Goal: Find specific page/section: Find specific page/section

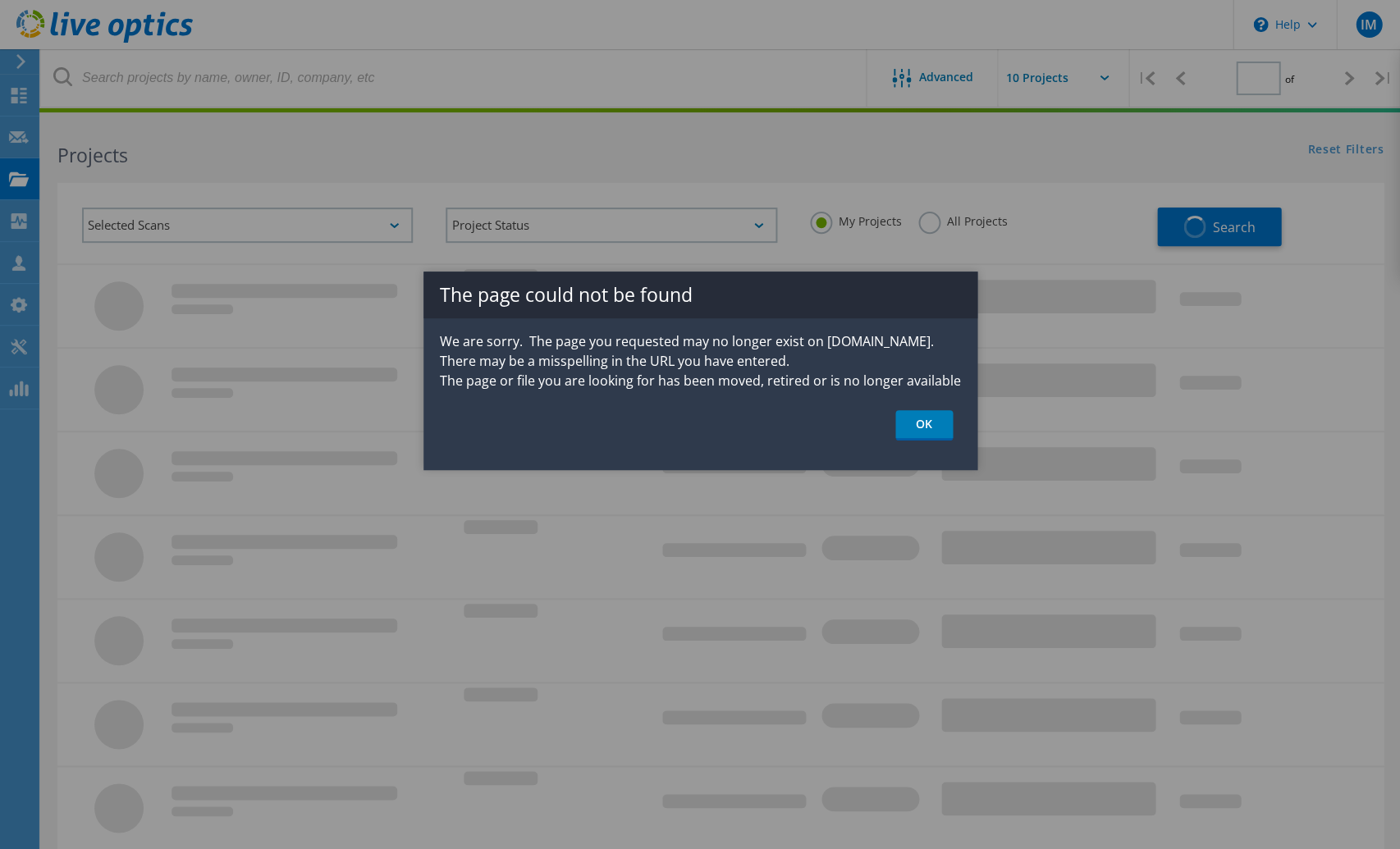
type input "1"
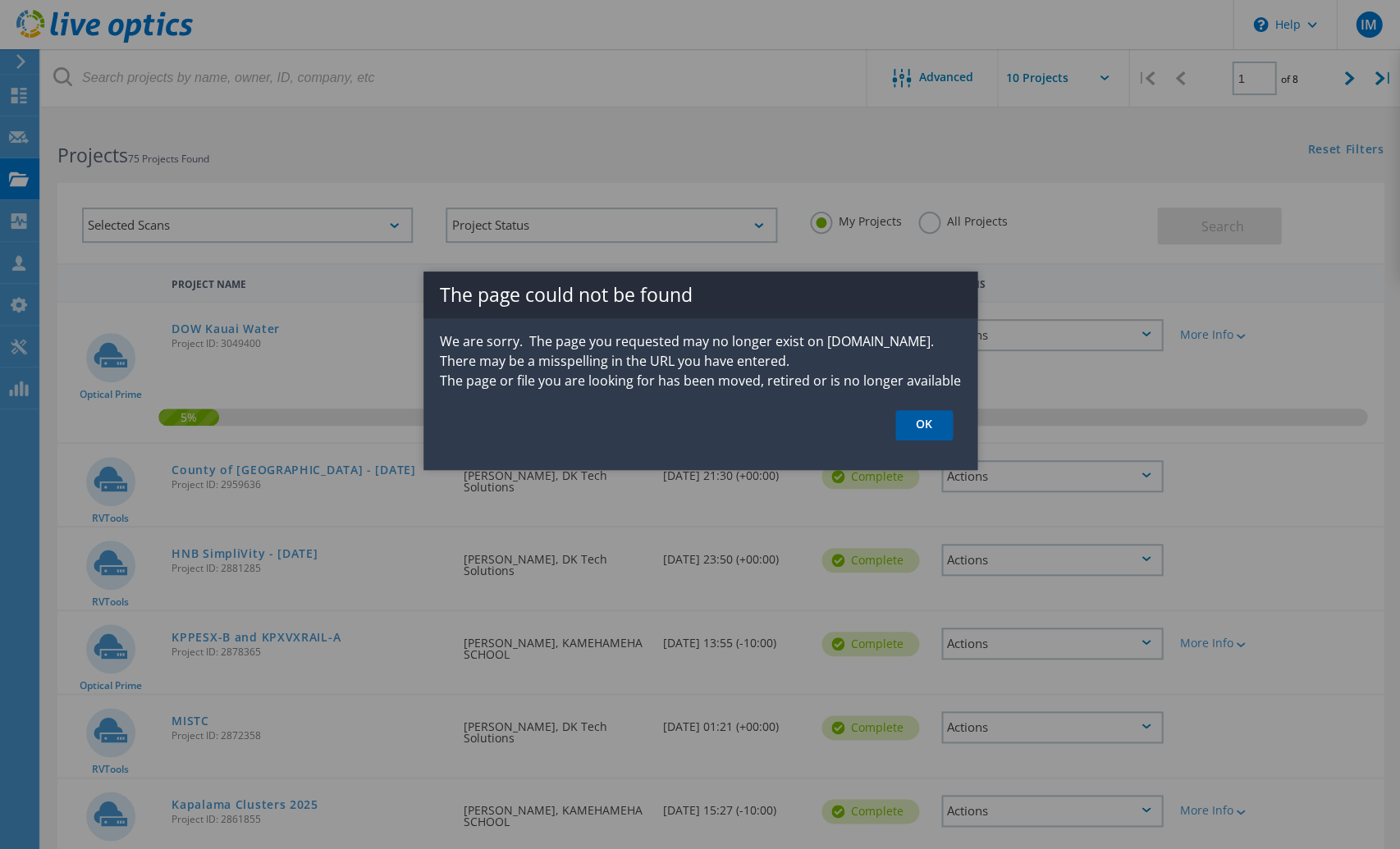
click at [925, 423] on link "OK" at bounding box center [924, 425] width 58 height 31
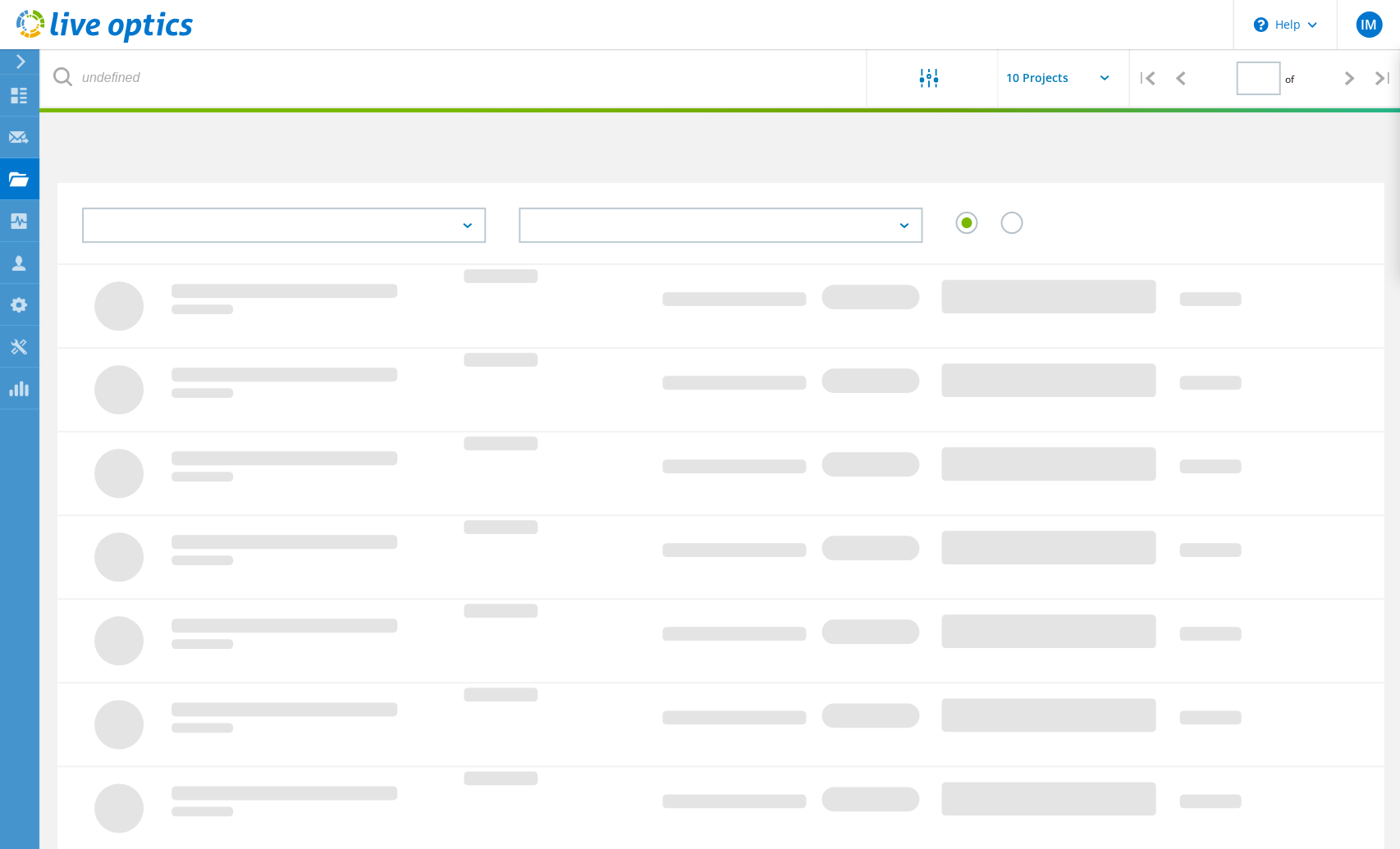
type input "1"
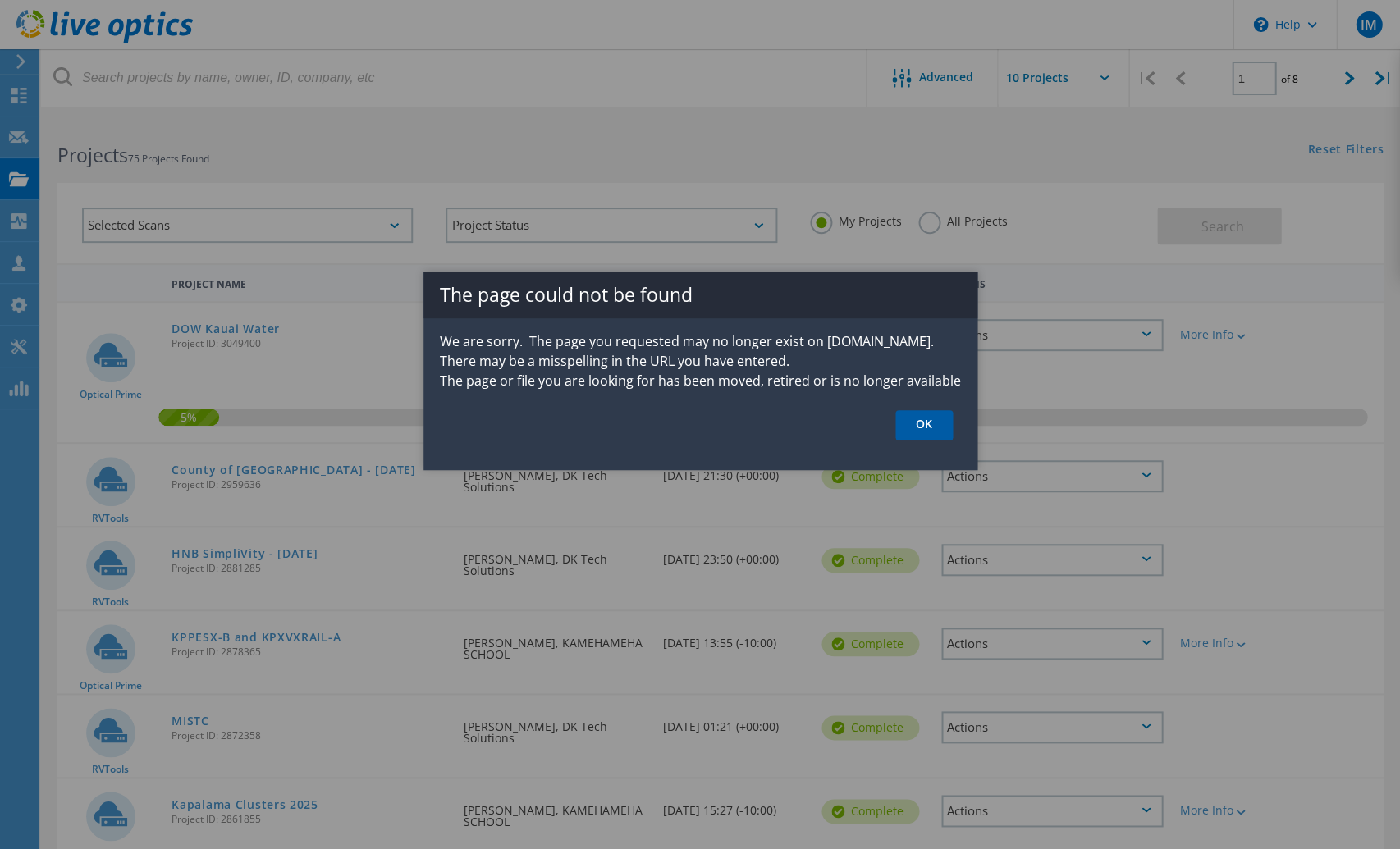
click at [908, 421] on link "OK" at bounding box center [924, 425] width 58 height 31
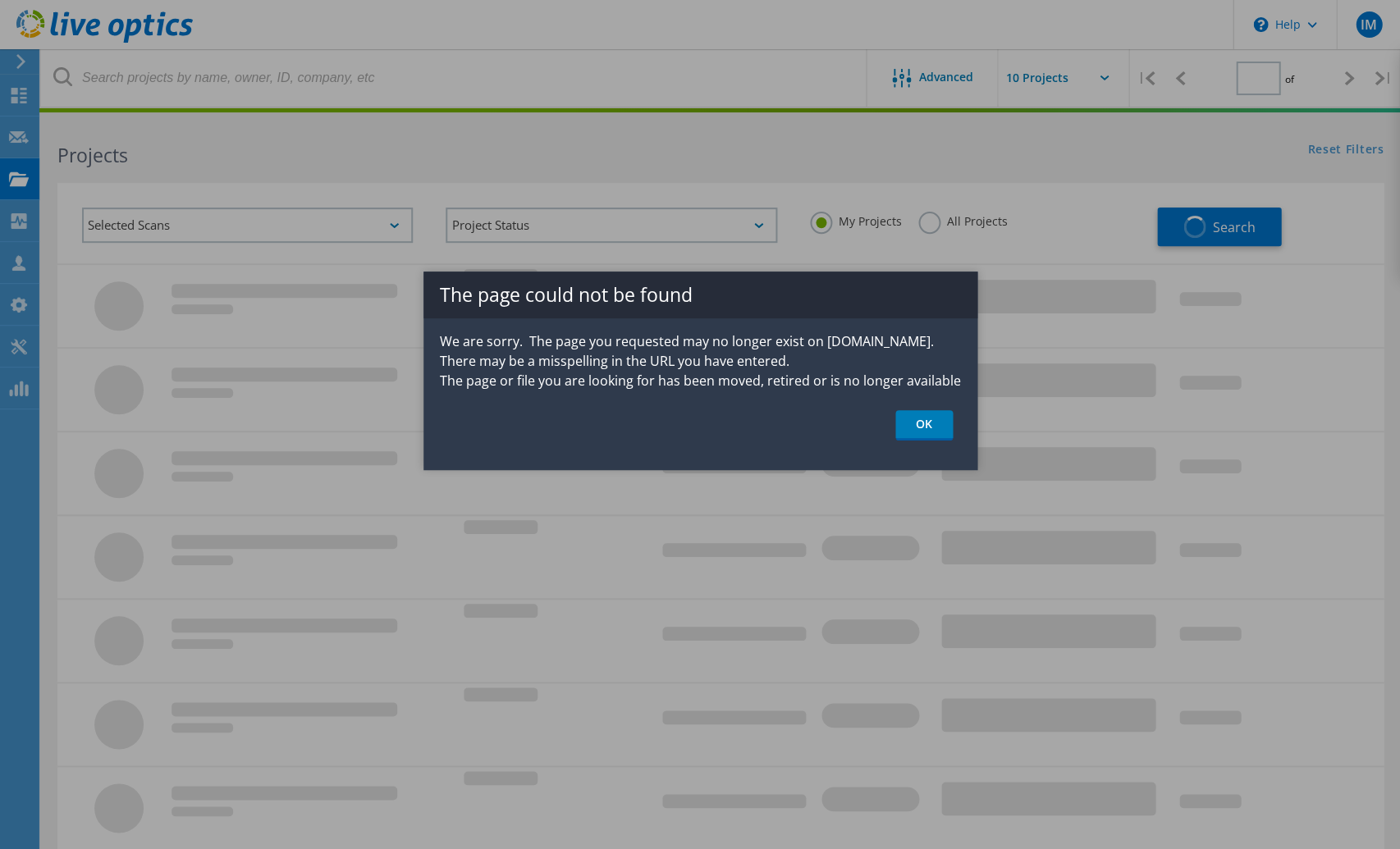
type input "1"
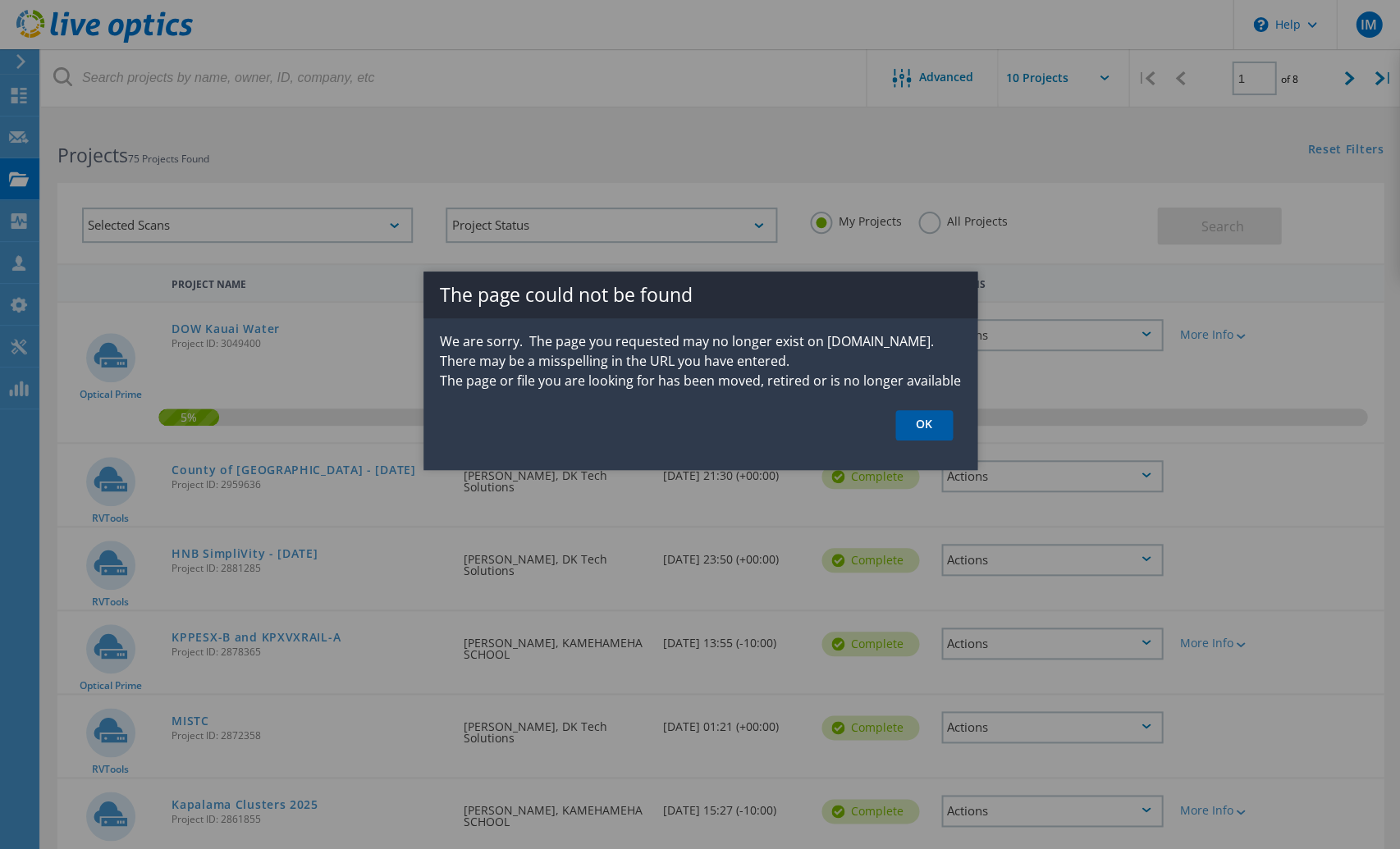
click at [925, 421] on link "OK" at bounding box center [924, 425] width 58 height 31
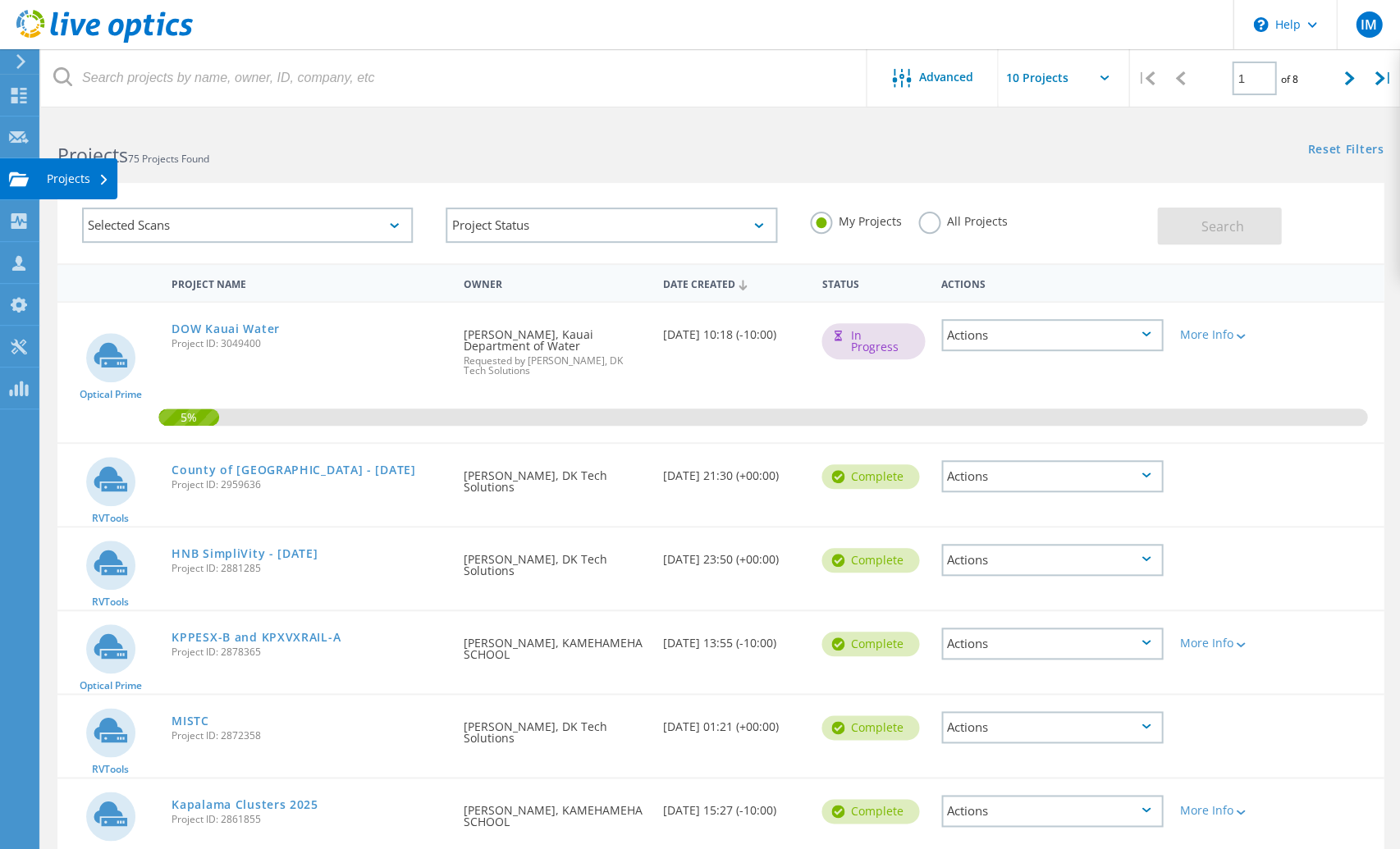
click at [14, 173] on use at bounding box center [19, 179] width 20 height 14
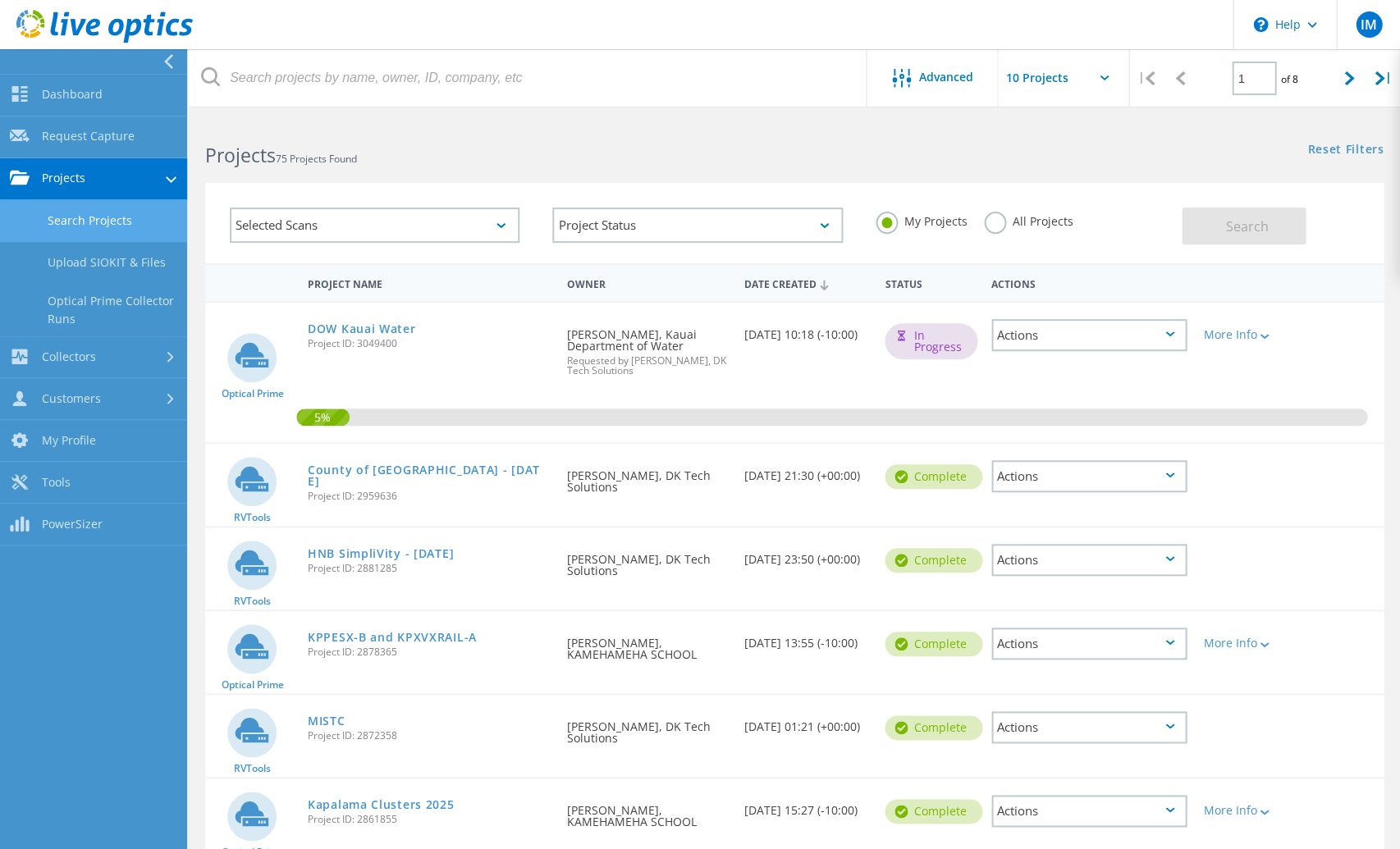
click at [87, 217] on link "Search Projects" at bounding box center [93, 221] width 187 height 42
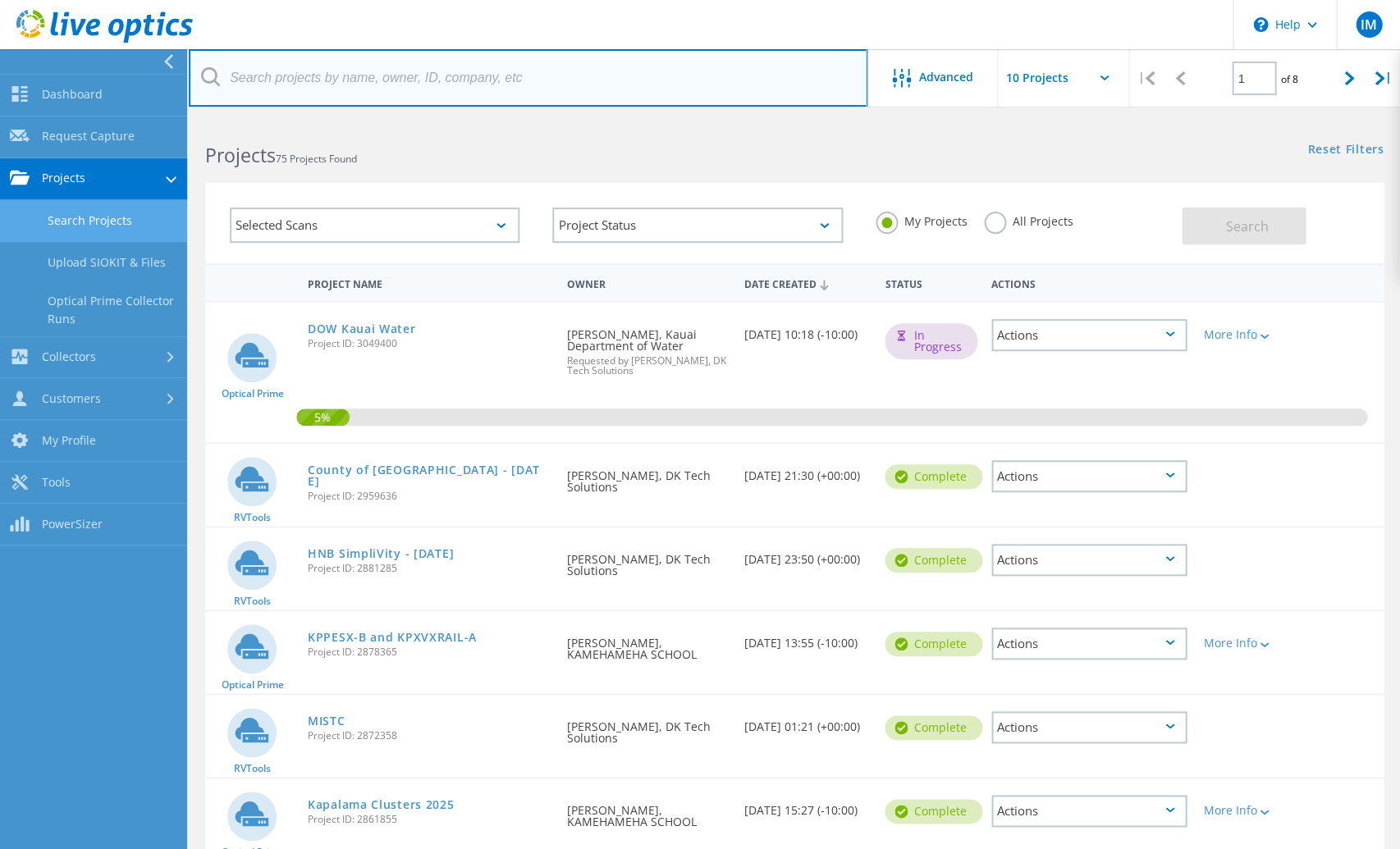
click at [317, 82] on input "text" at bounding box center [528, 78] width 679 height 58
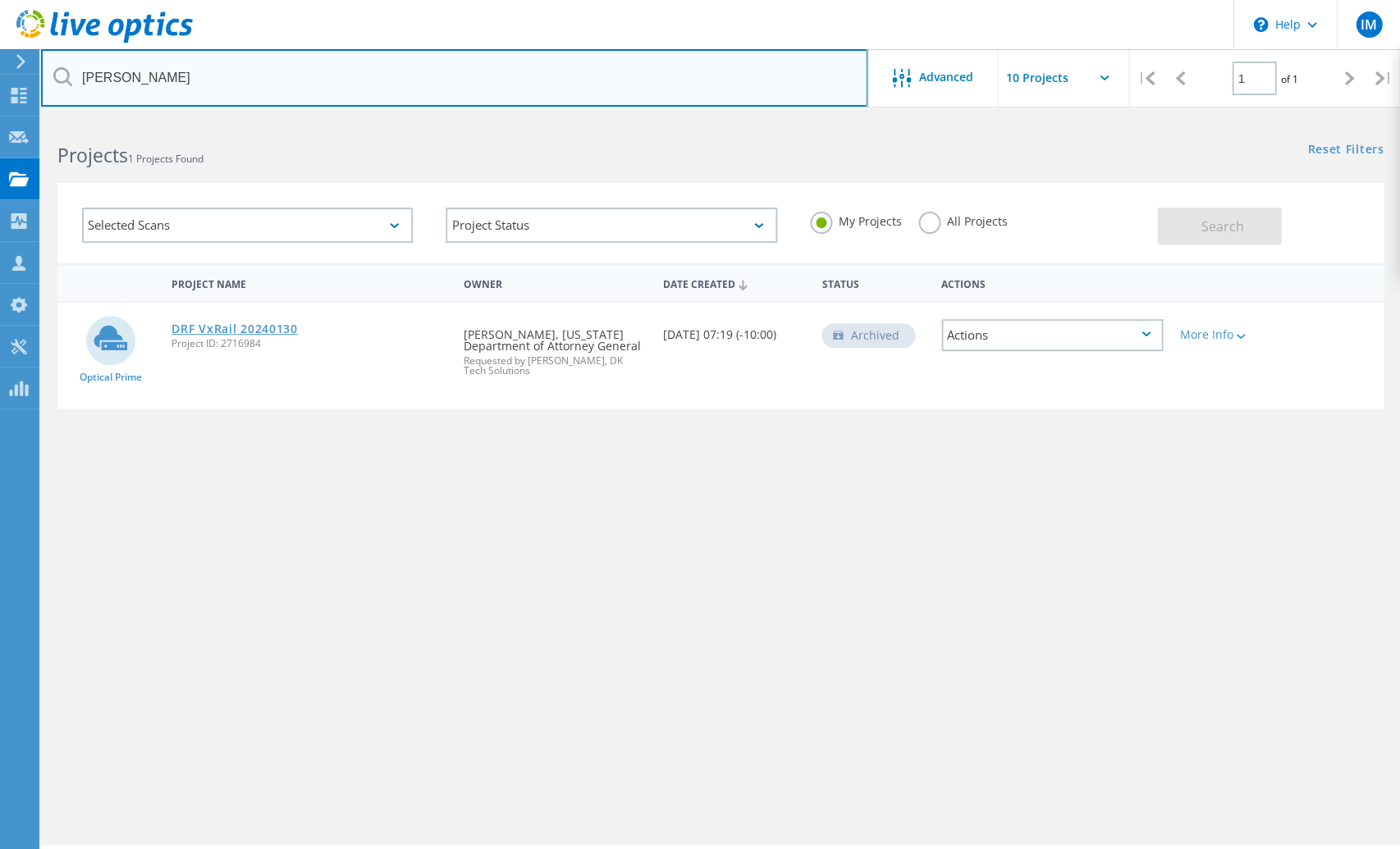
type input "David"
click at [227, 331] on link "DRF VxRail 20240130" at bounding box center [234, 330] width 125 height 12
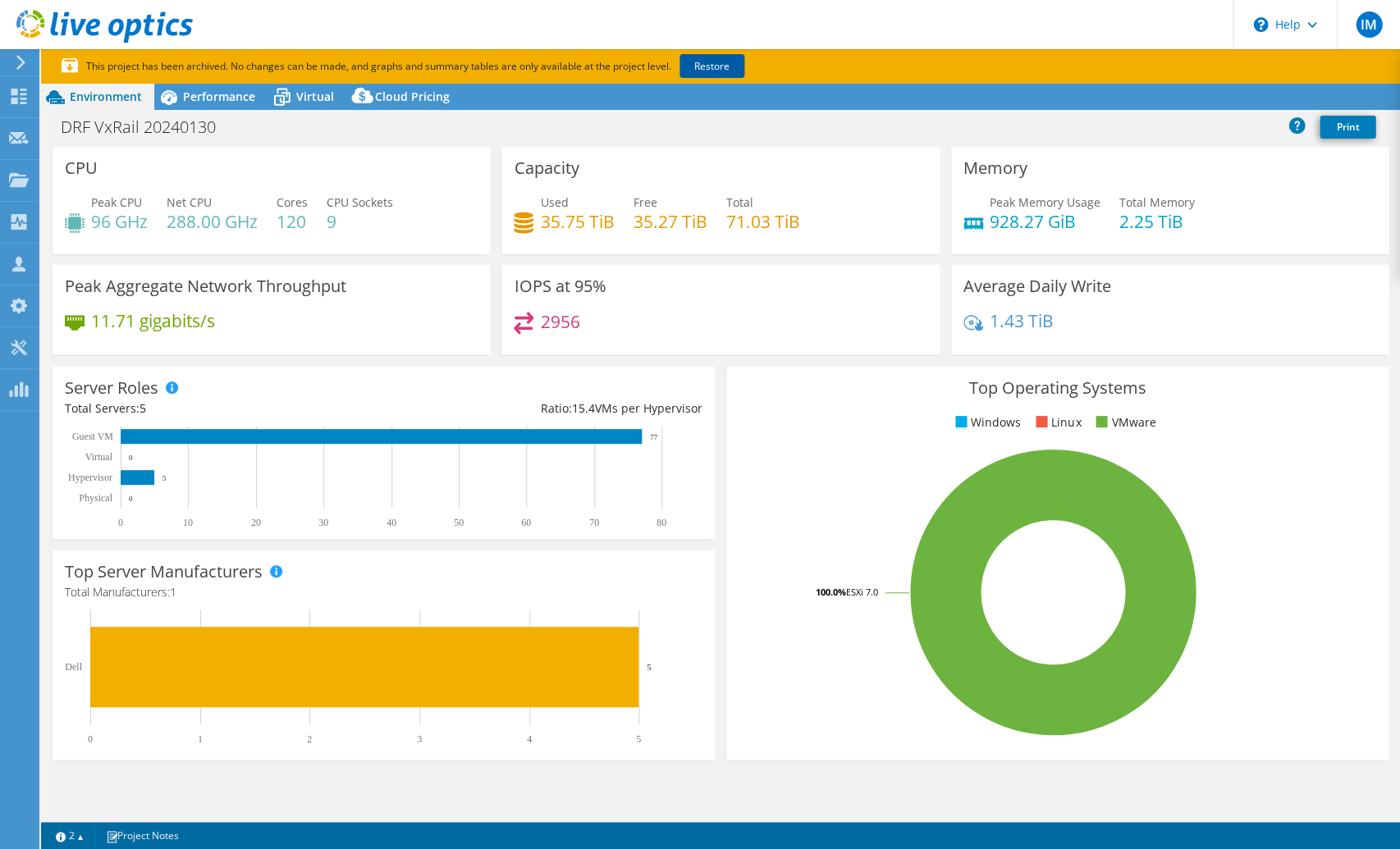
select select "USD"
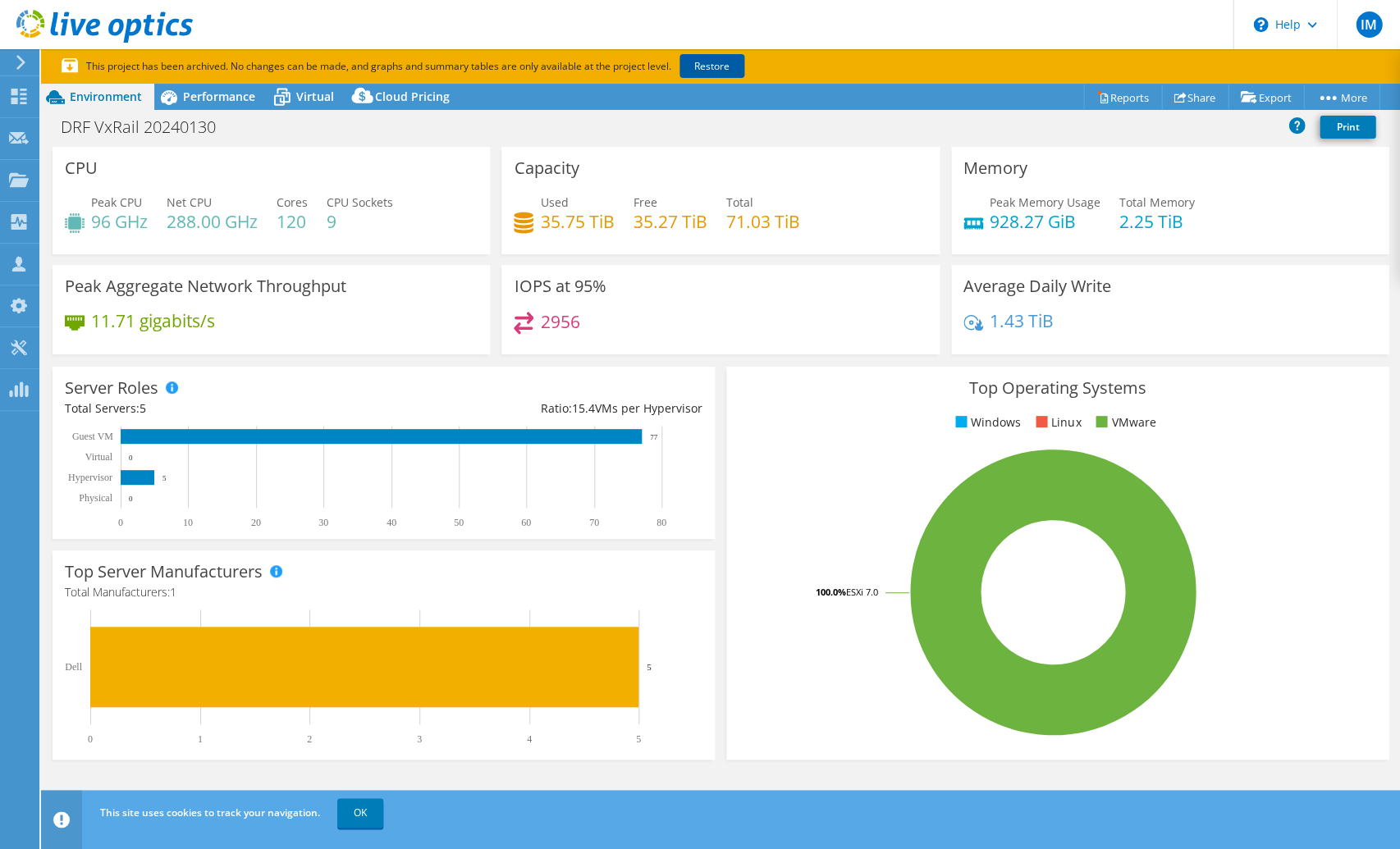
click at [718, 65] on link "Restore" at bounding box center [711, 67] width 65 height 24
click at [21, 190] on div at bounding box center [19, 182] width 20 height 18
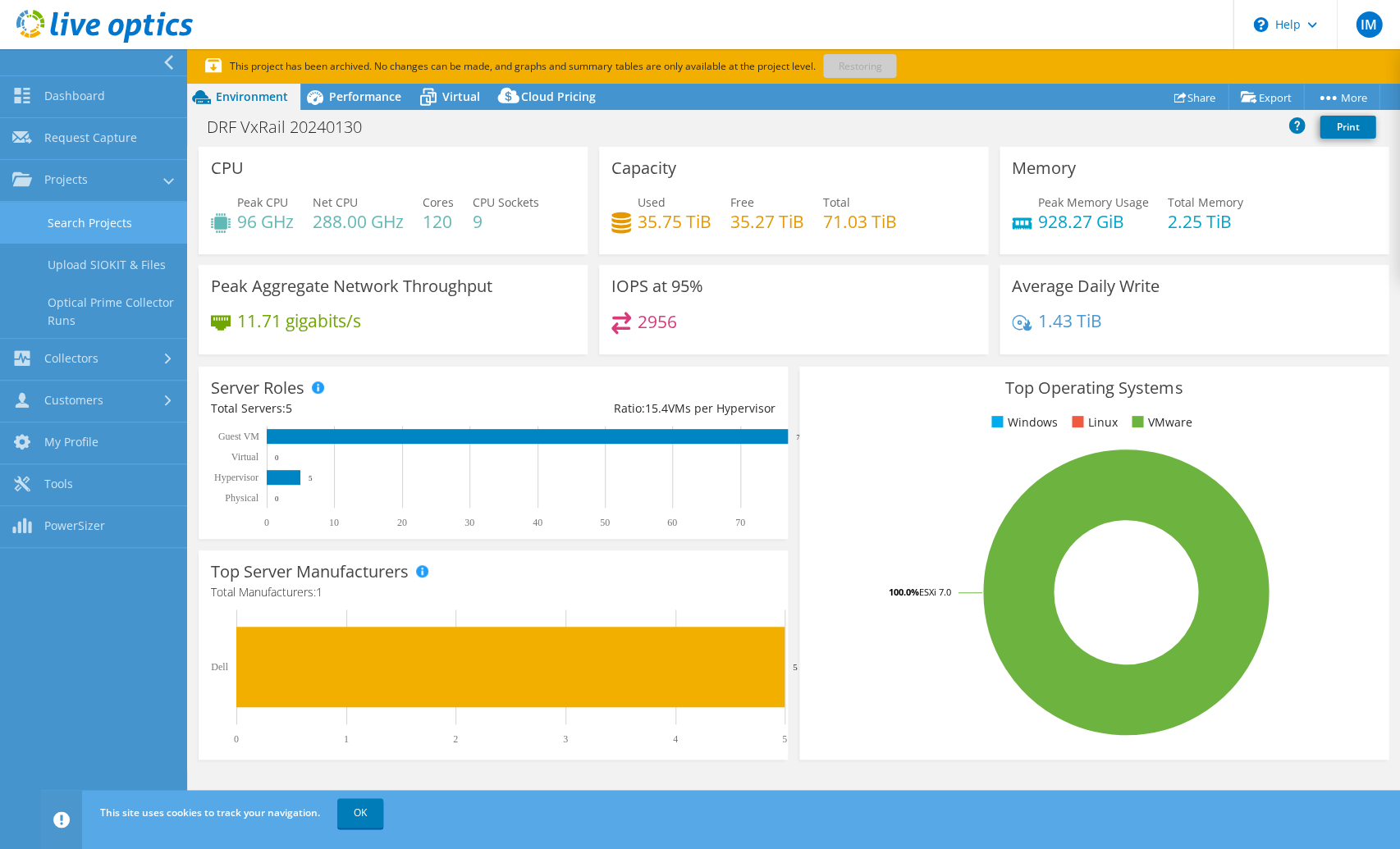
click at [73, 224] on link "Search Projects" at bounding box center [93, 222] width 187 height 42
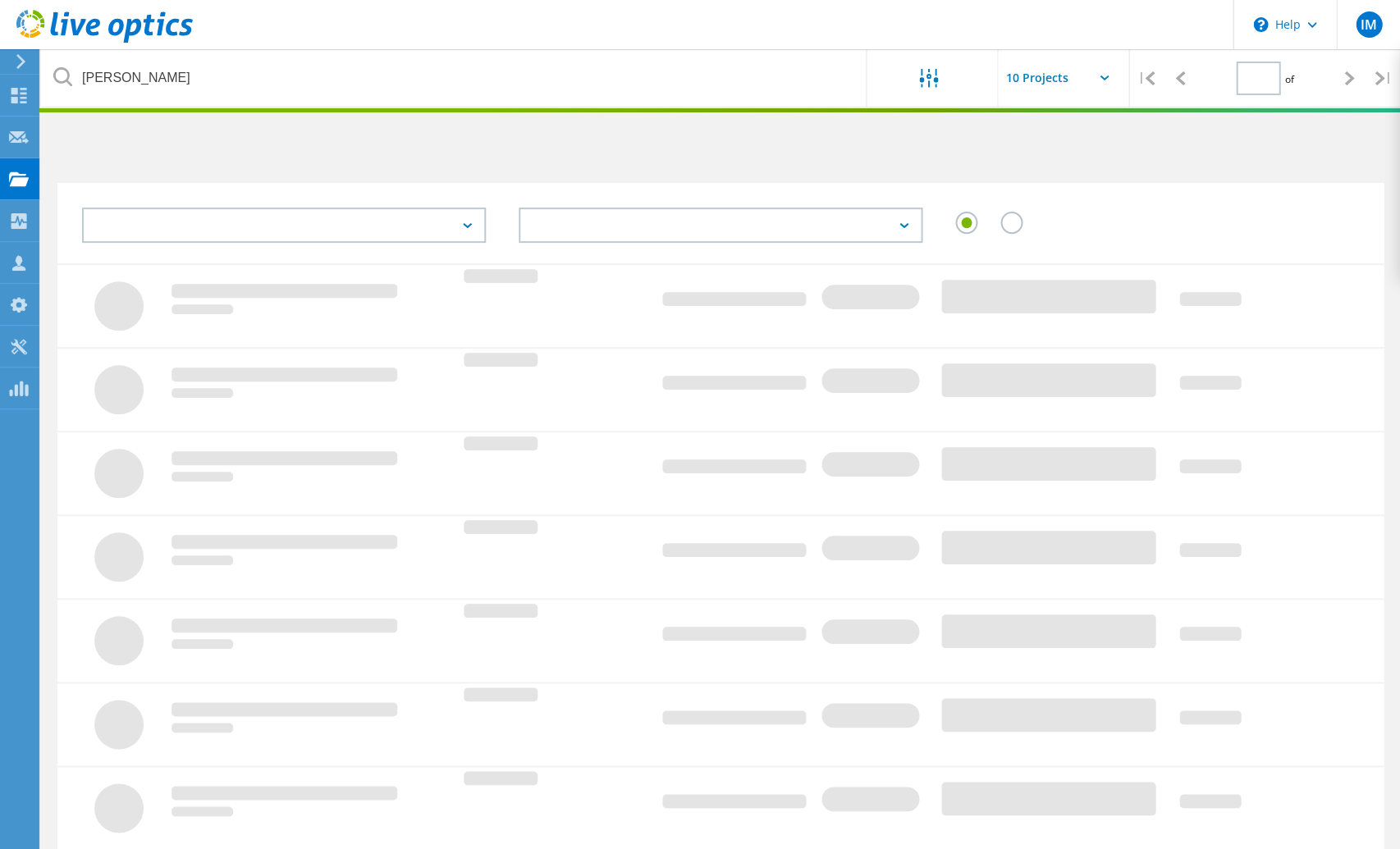
type input "1"
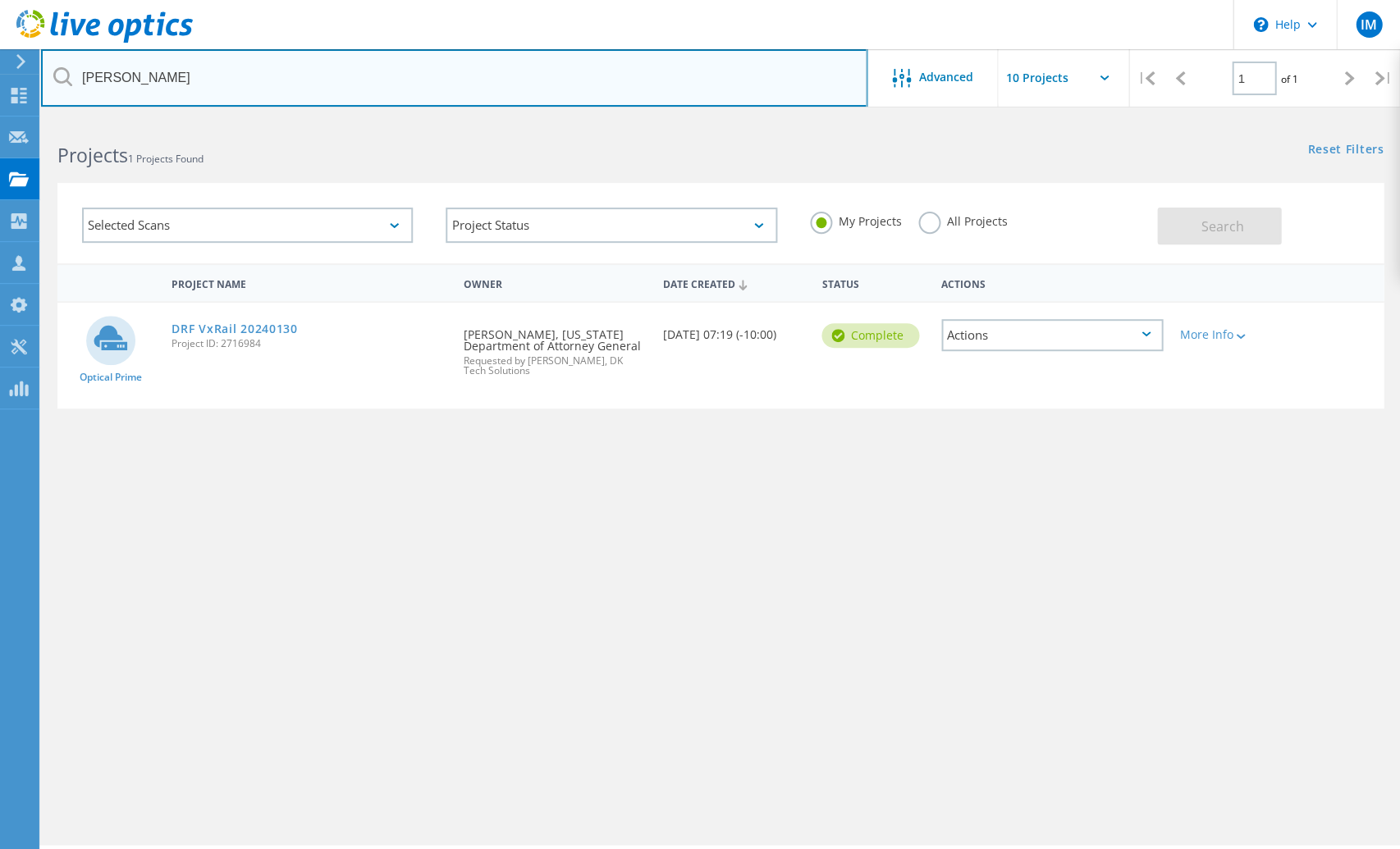
click at [173, 76] on input "[PERSON_NAME]" at bounding box center [454, 78] width 826 height 58
type input "d"
type input "kb"
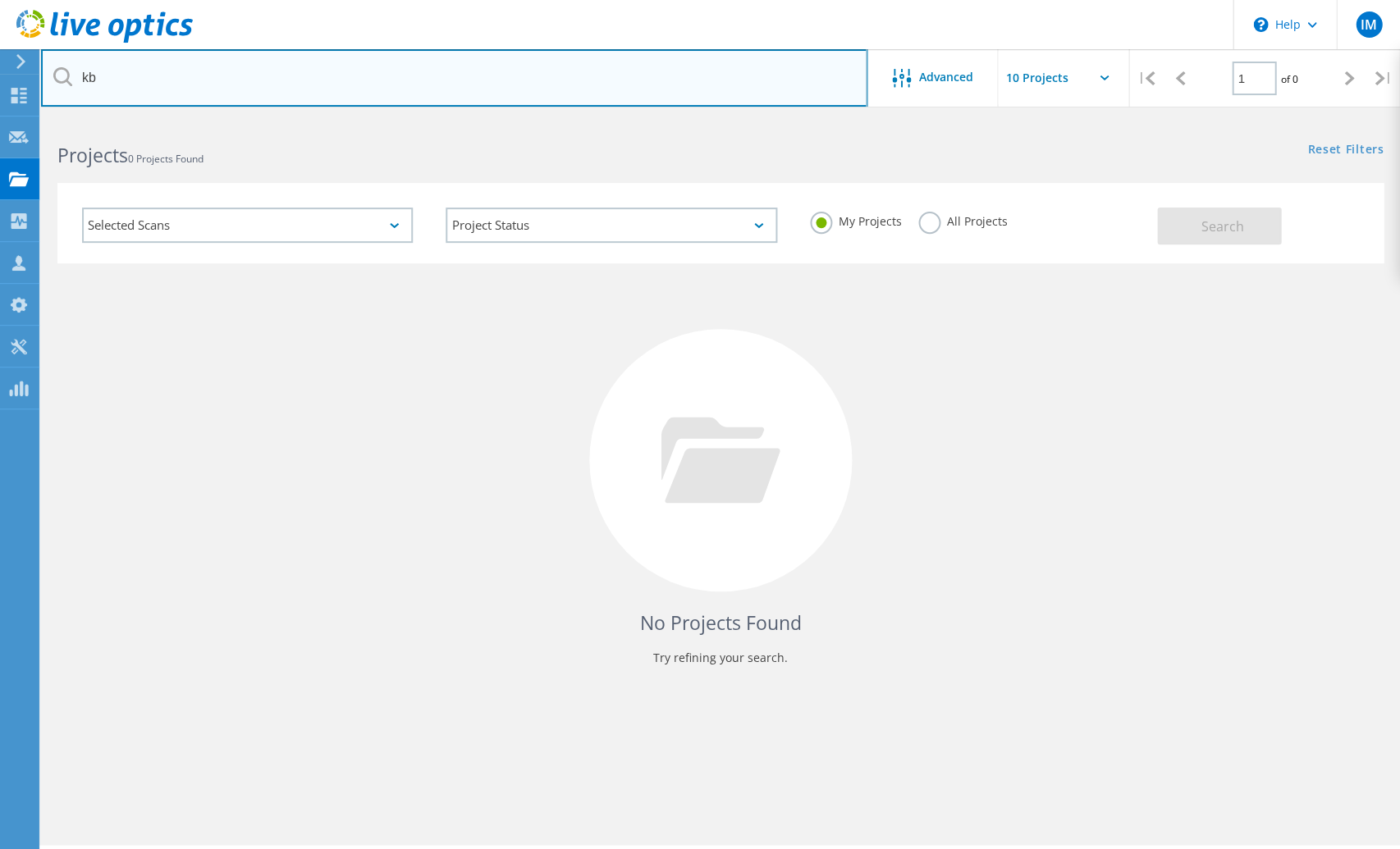
click at [100, 78] on input "kb" at bounding box center [454, 78] width 826 height 58
drag, startPoint x: 91, startPoint y: 76, endPoint x: 64, endPoint y: 75, distance: 27.0
click at [64, 75] on div "kb" at bounding box center [454, 78] width 826 height 58
type input "[PERSON_NAME]"
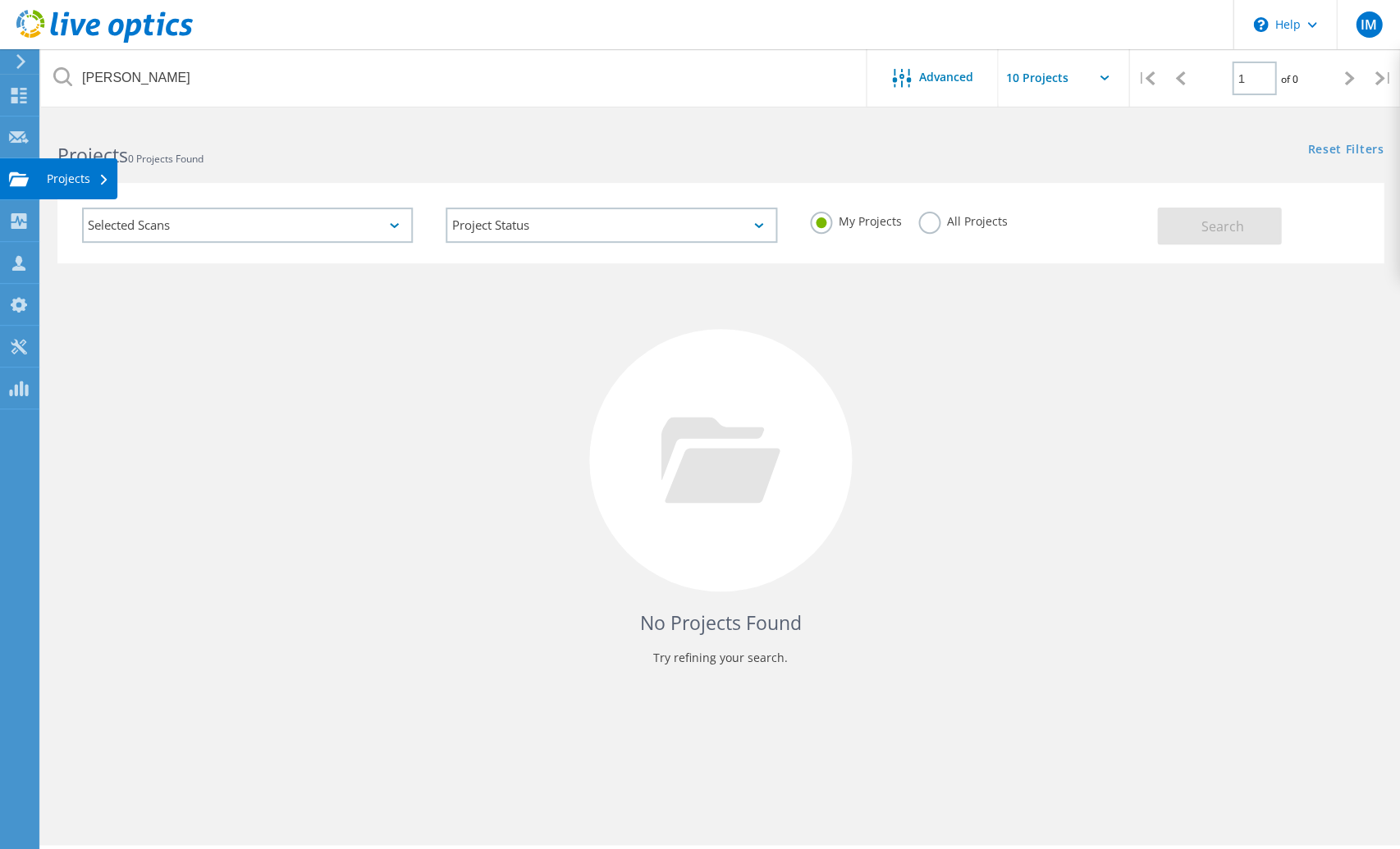
click at [16, 173] on use at bounding box center [19, 179] width 20 height 14
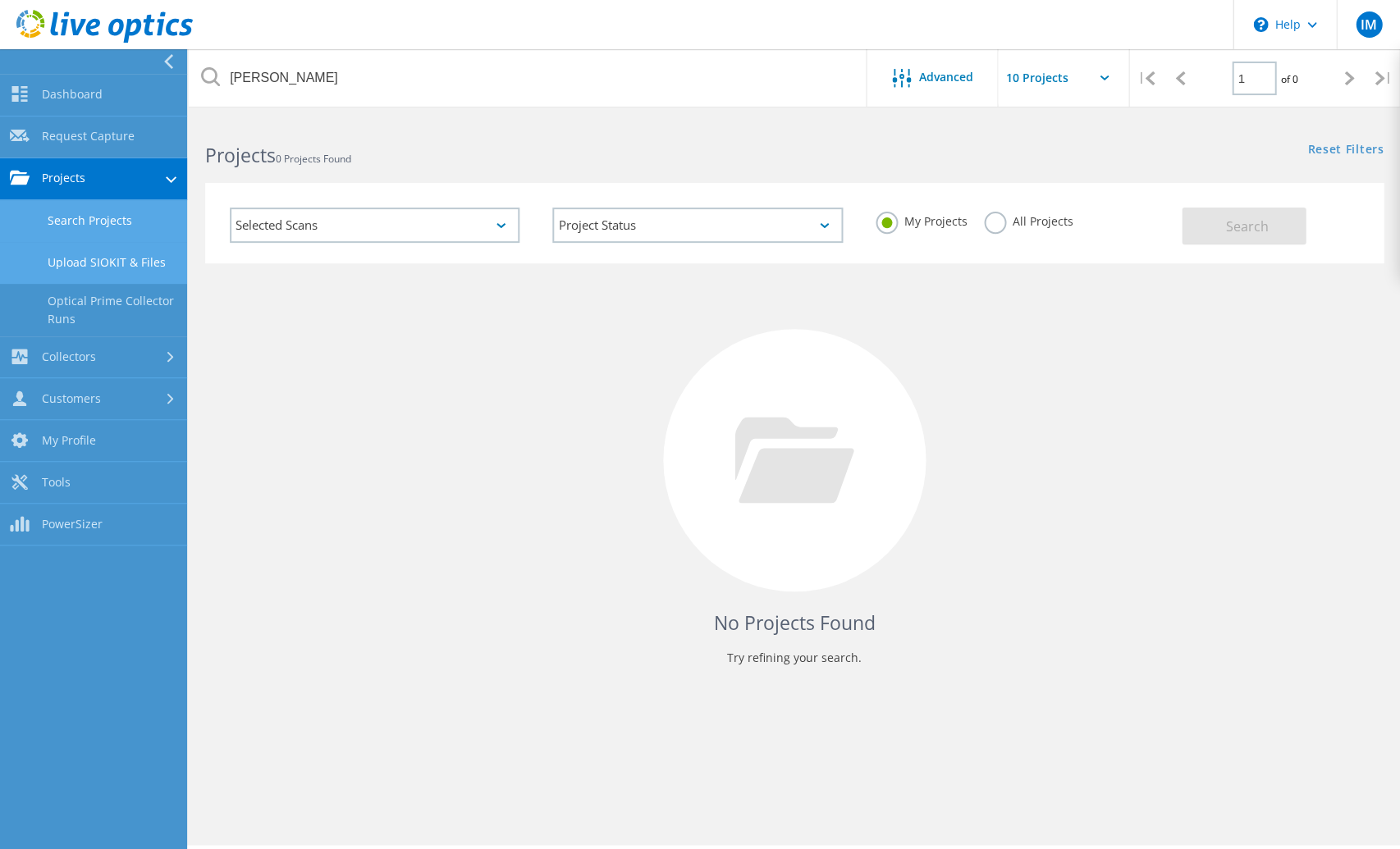
click at [84, 257] on link "Upload SIOKIT & Files" at bounding box center [93, 263] width 187 height 42
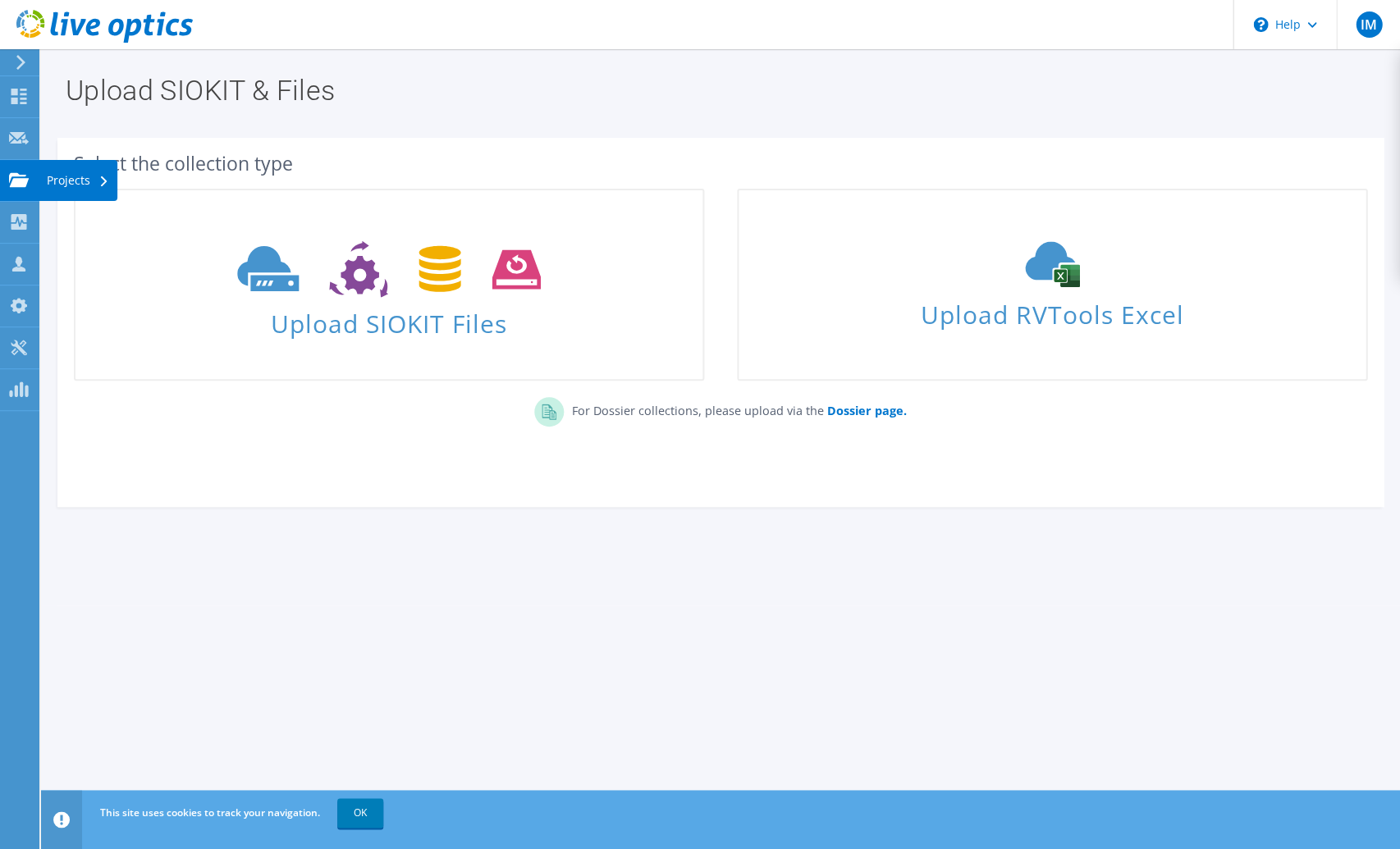
click at [19, 186] on use at bounding box center [19, 180] width 20 height 14
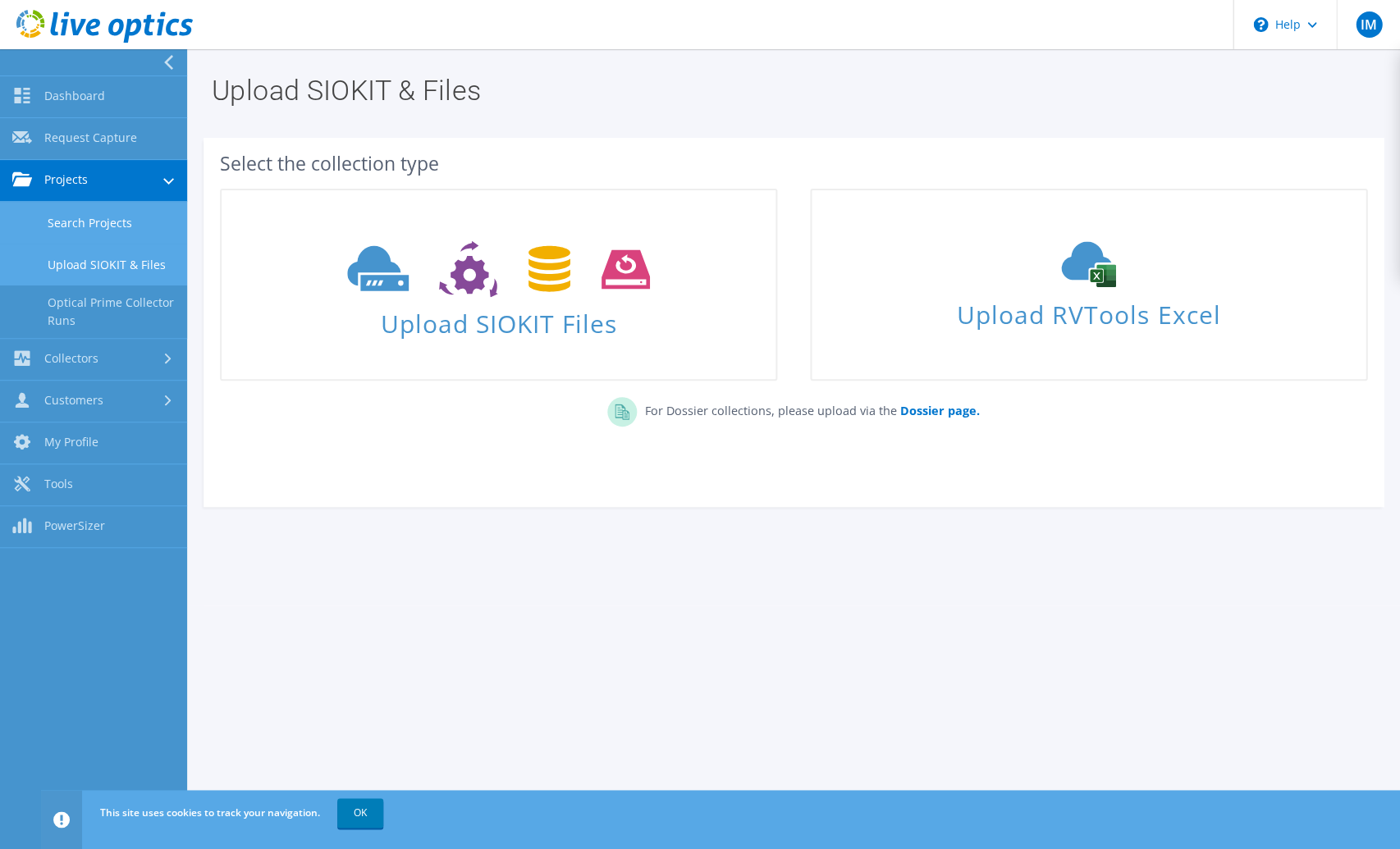
click at [70, 229] on link "Search Projects" at bounding box center [93, 222] width 187 height 42
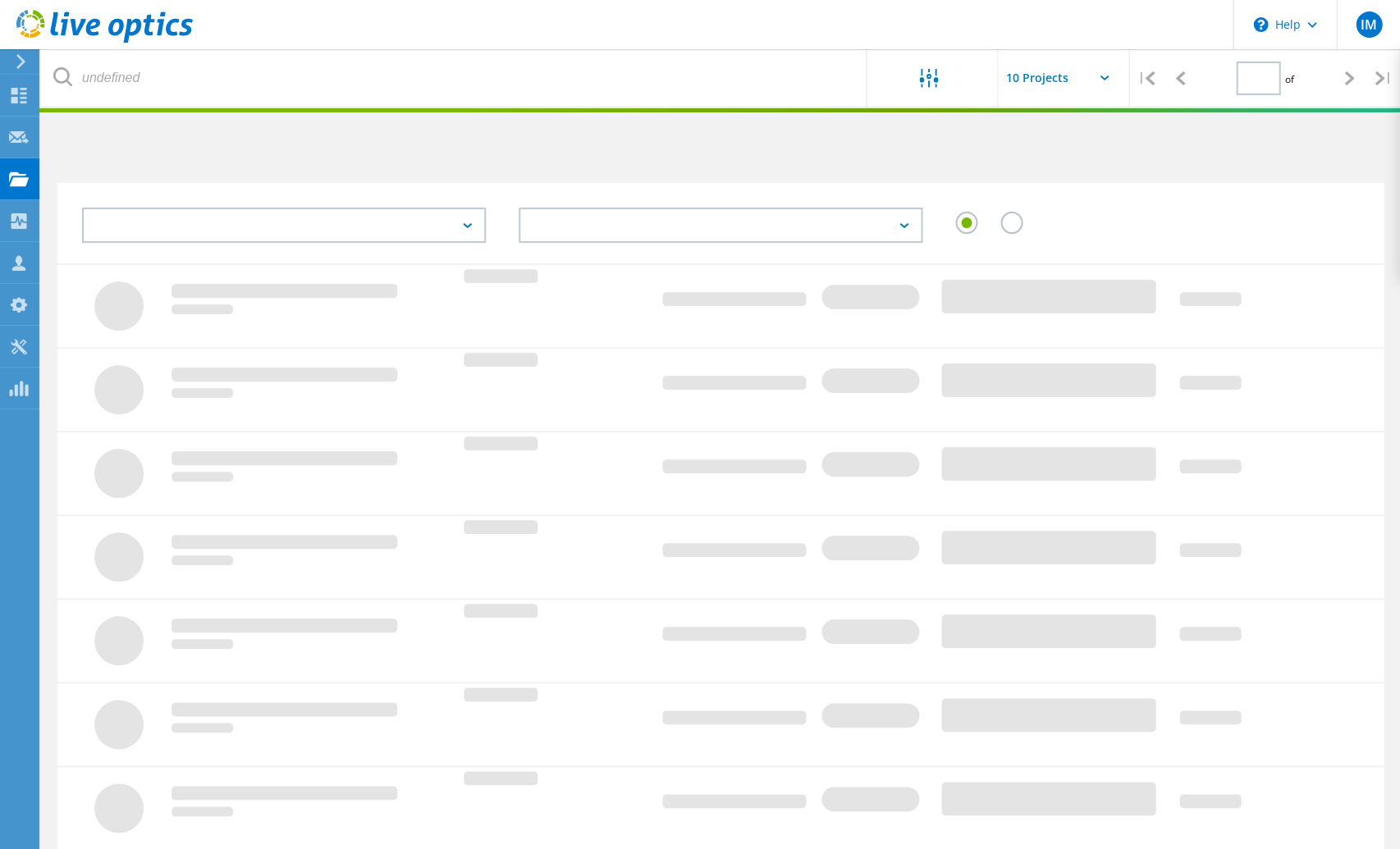
type input "1"
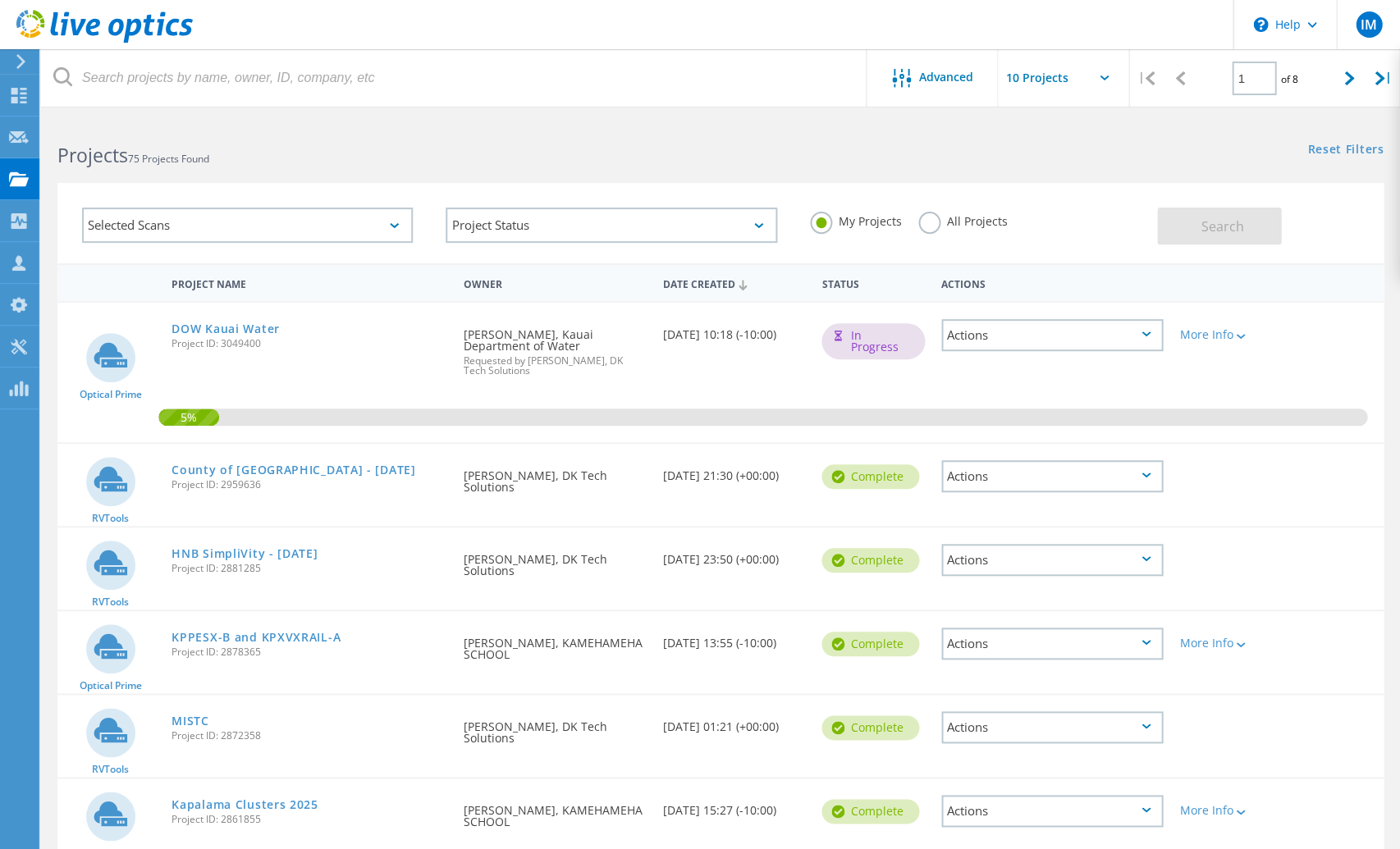
click at [209, 228] on div "Selected Scans" at bounding box center [247, 225] width 331 height 36
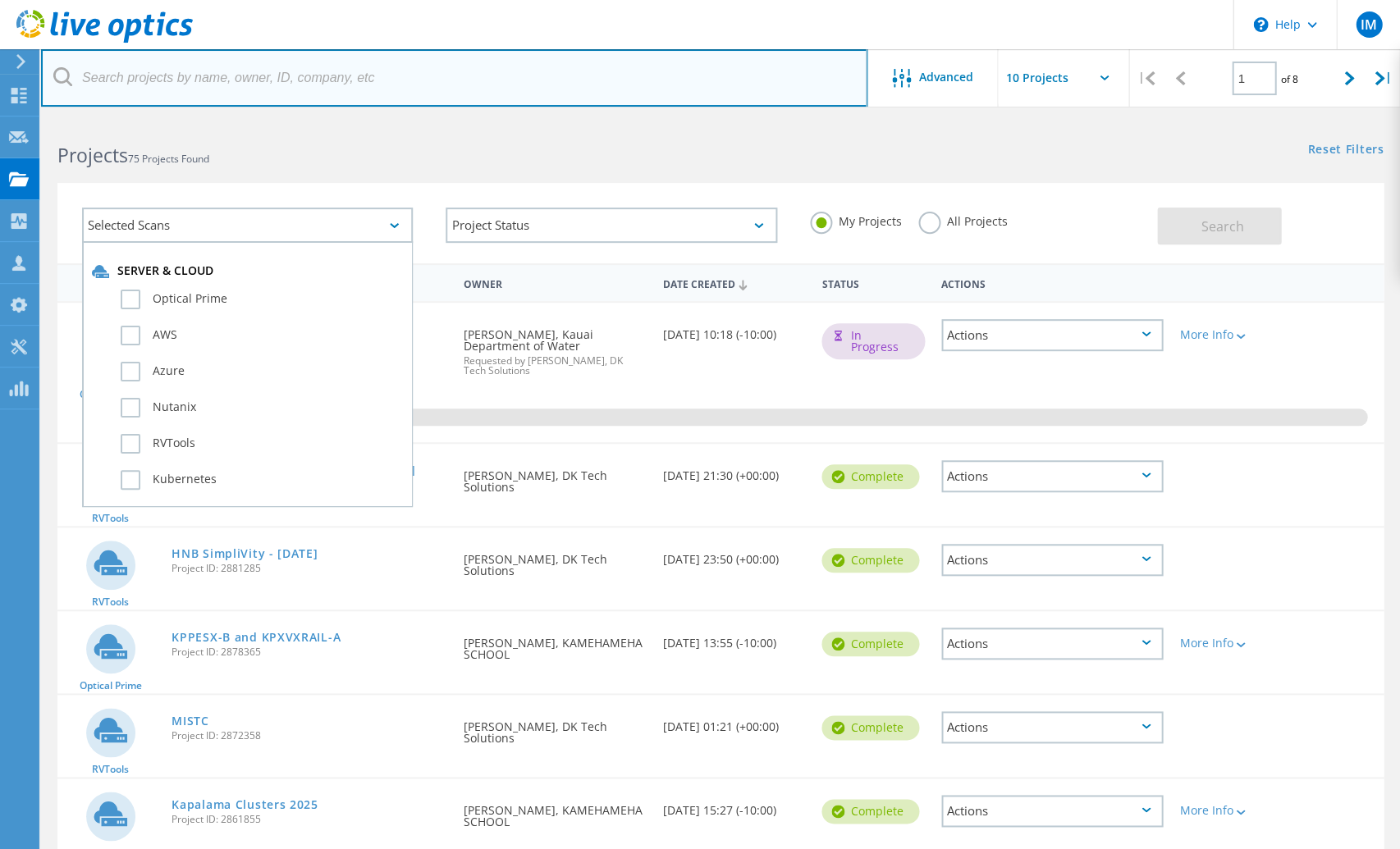
click at [246, 77] on input "text" at bounding box center [454, 78] width 826 height 58
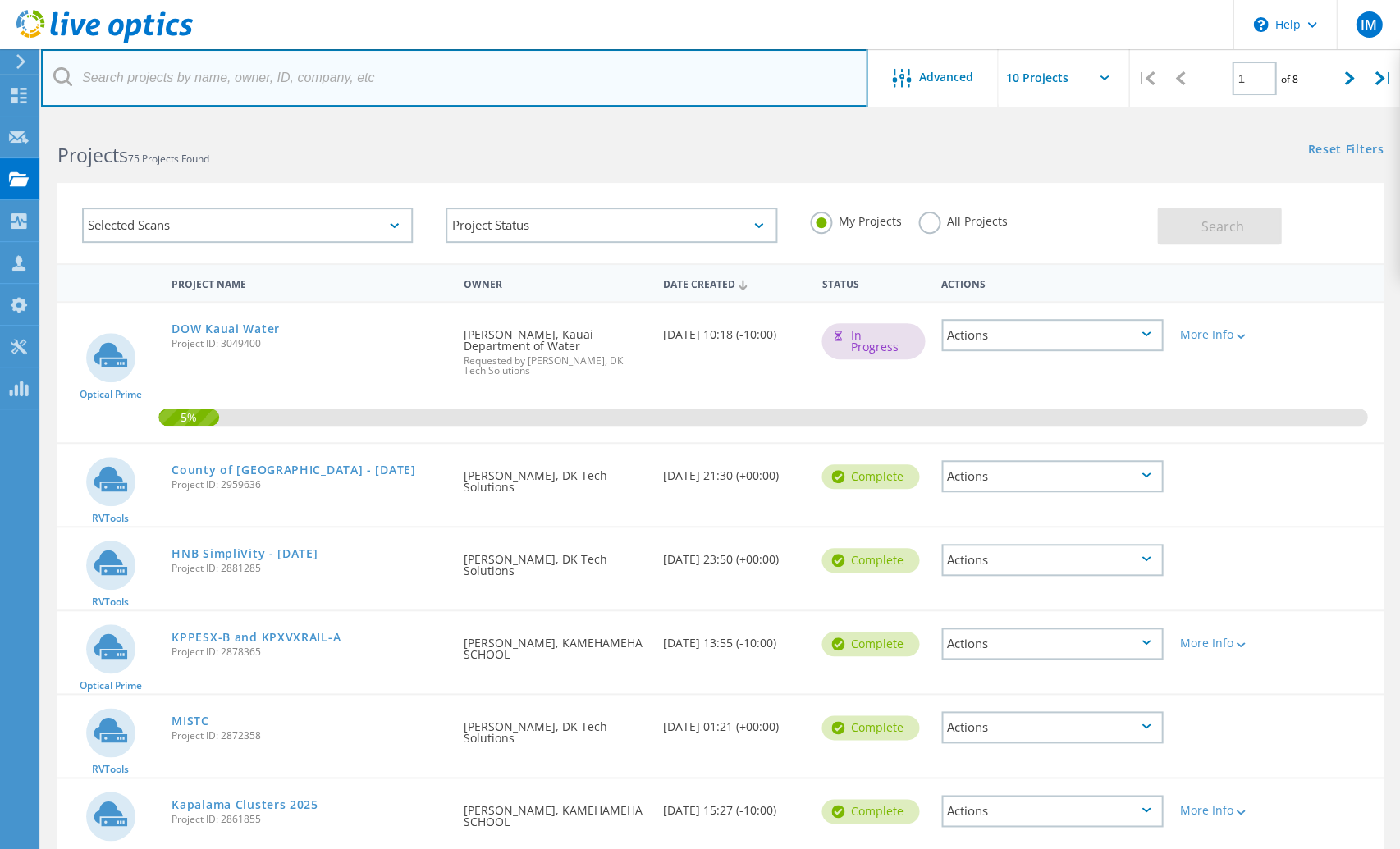
click at [390, 86] on input "text" at bounding box center [454, 78] width 826 height 58
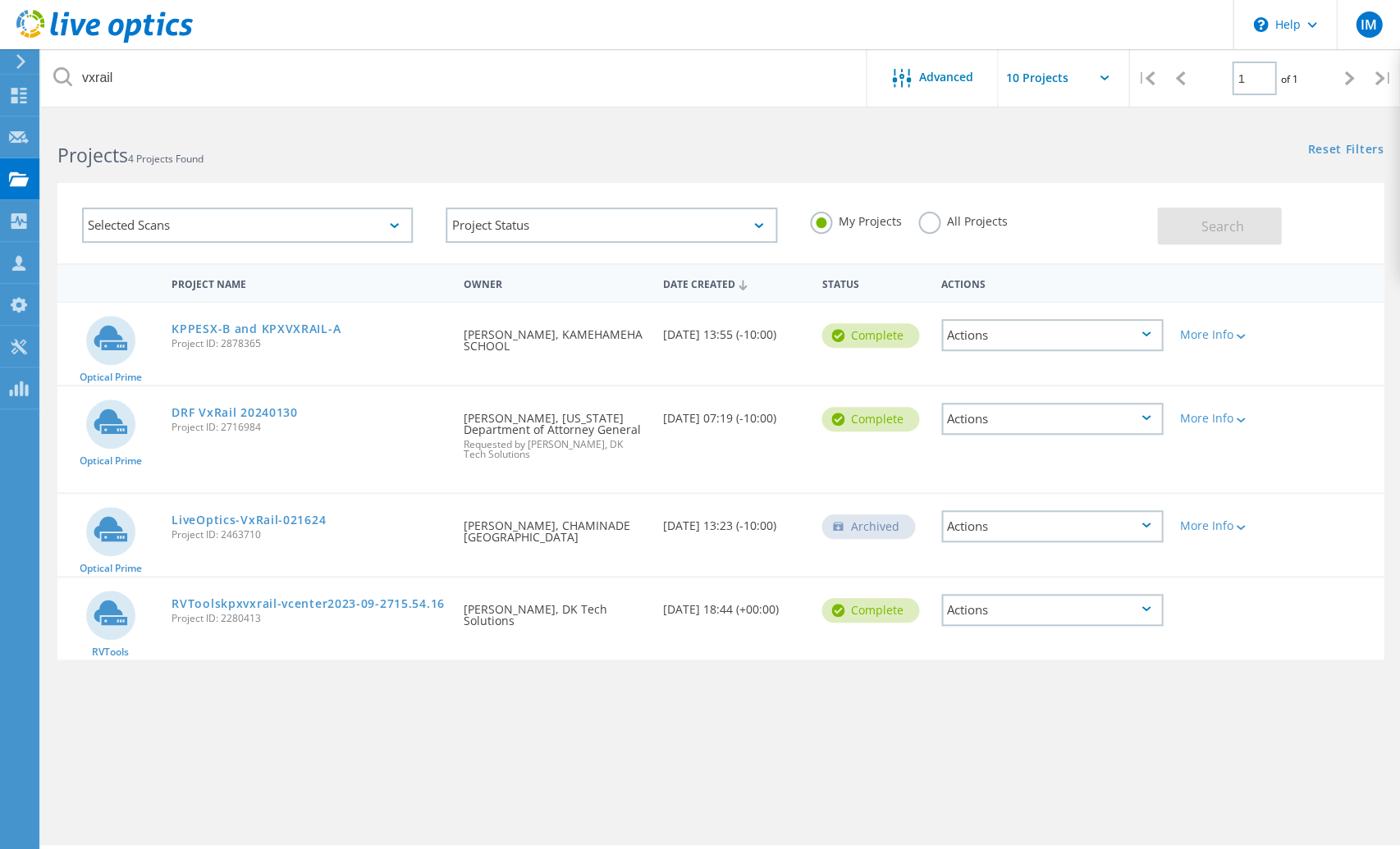
click at [267, 153] on h2 "Projects 4 Projects Found" at bounding box center [380, 155] width 646 height 27
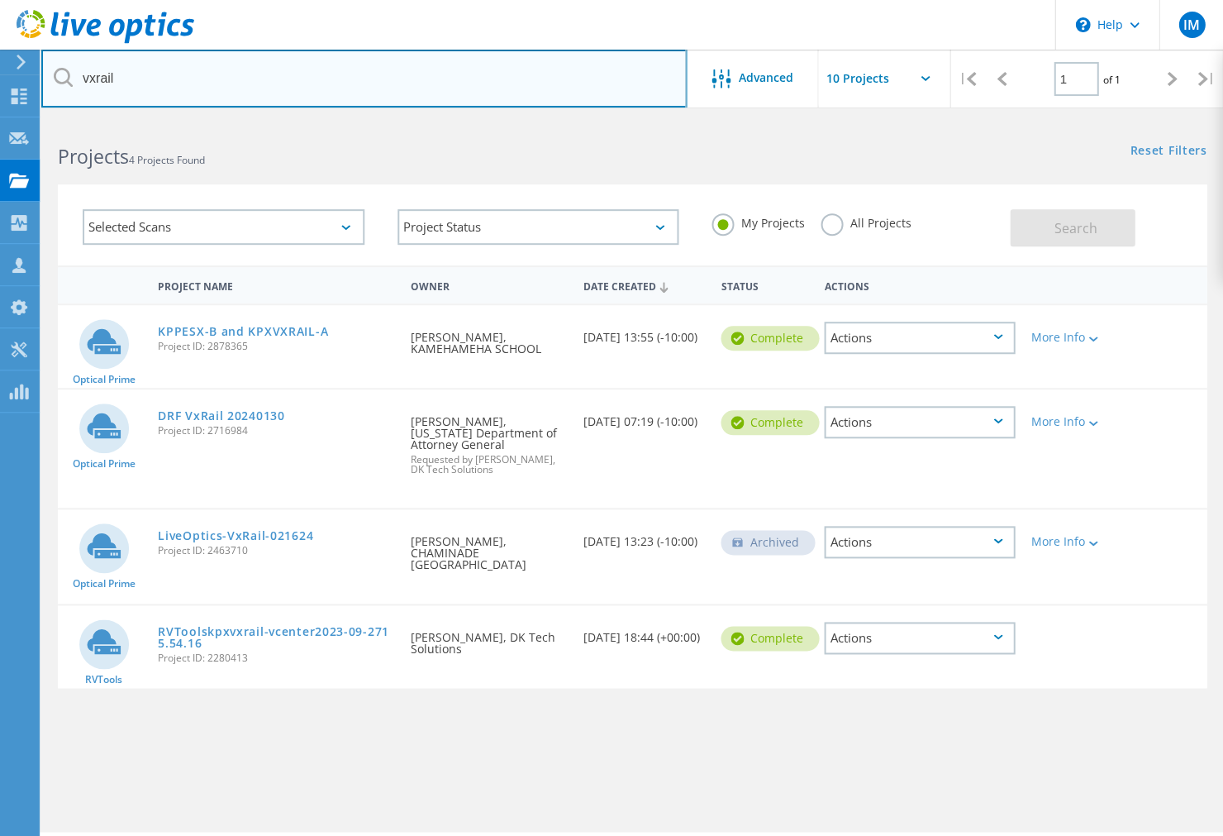
click at [203, 63] on input "vxrail" at bounding box center [364, 79] width 646 height 58
type input "imamura"
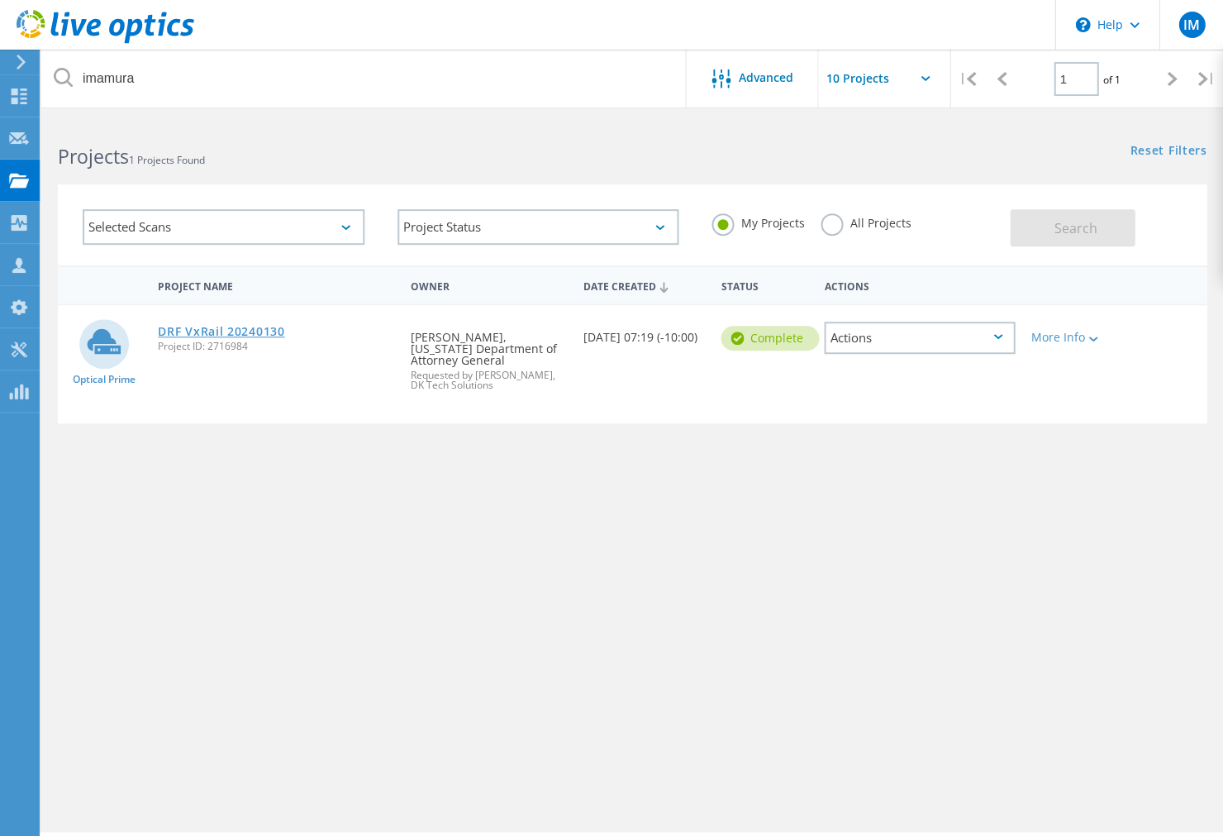
click at [213, 331] on link "DRF VxRail 20240130" at bounding box center [221, 332] width 126 height 12
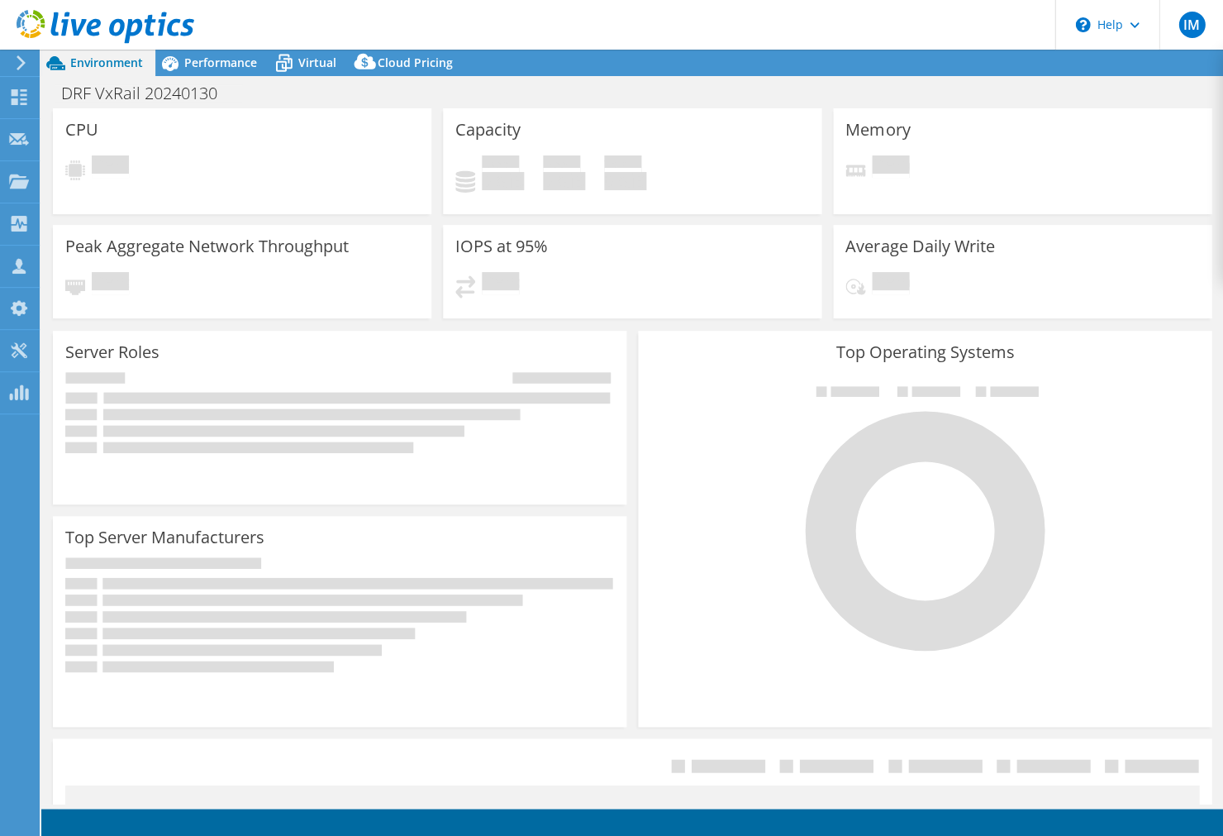
select select "USD"
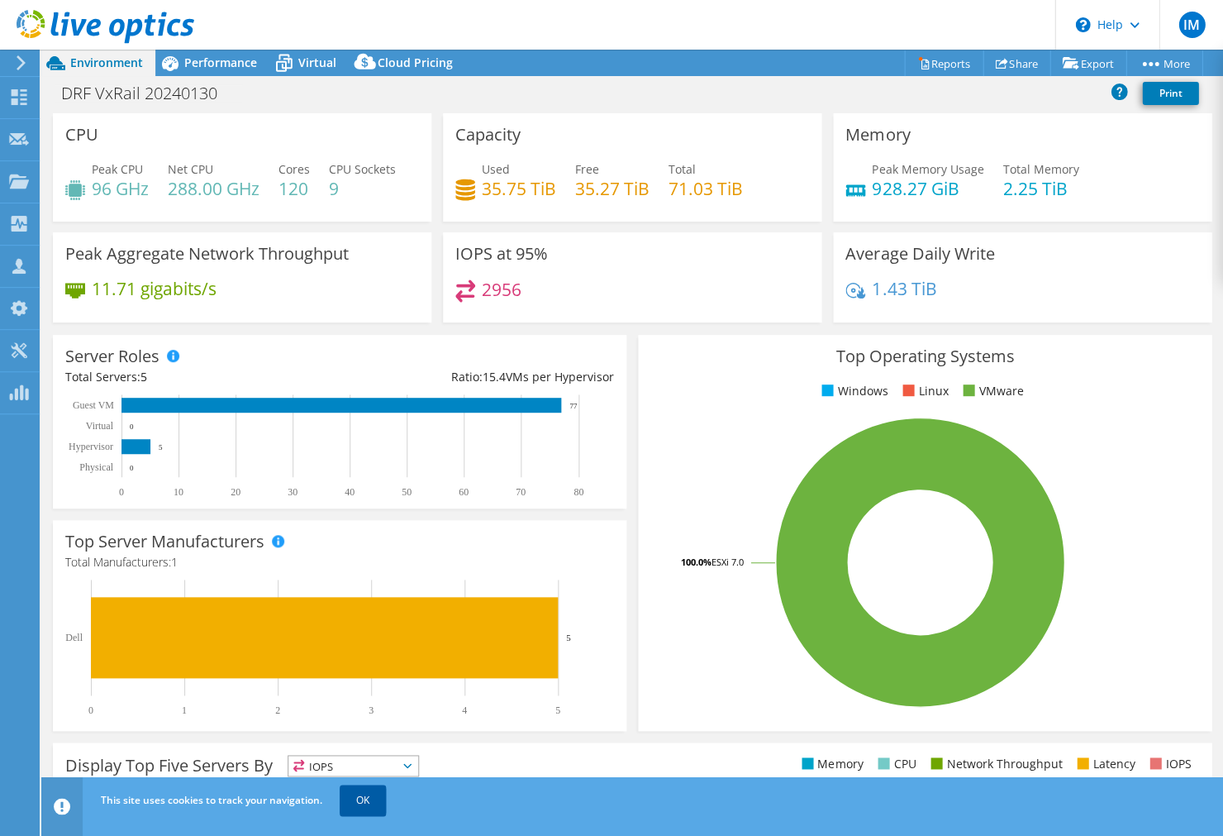
click at [369, 803] on link "OK" at bounding box center [363, 799] width 46 height 30
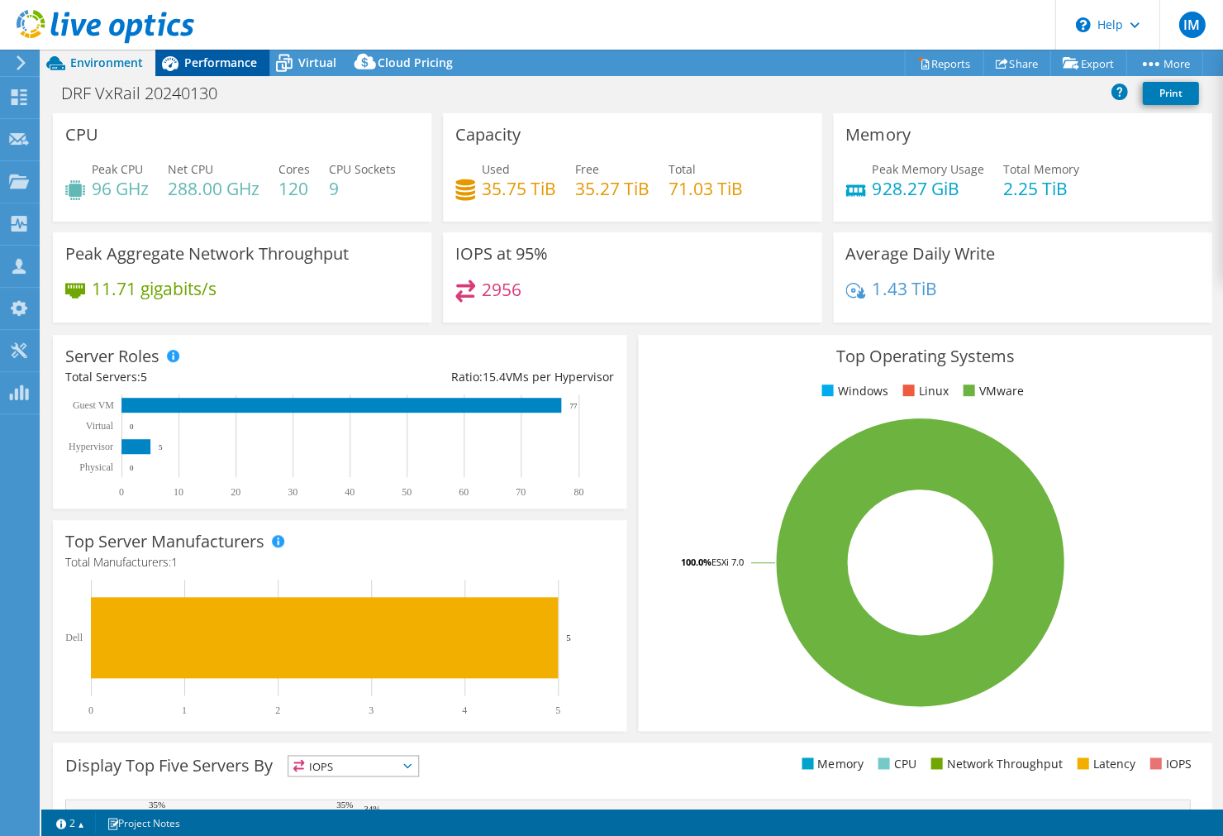
click at [201, 60] on span "Performance" at bounding box center [220, 63] width 73 height 16
